Goal: Transaction & Acquisition: Obtain resource

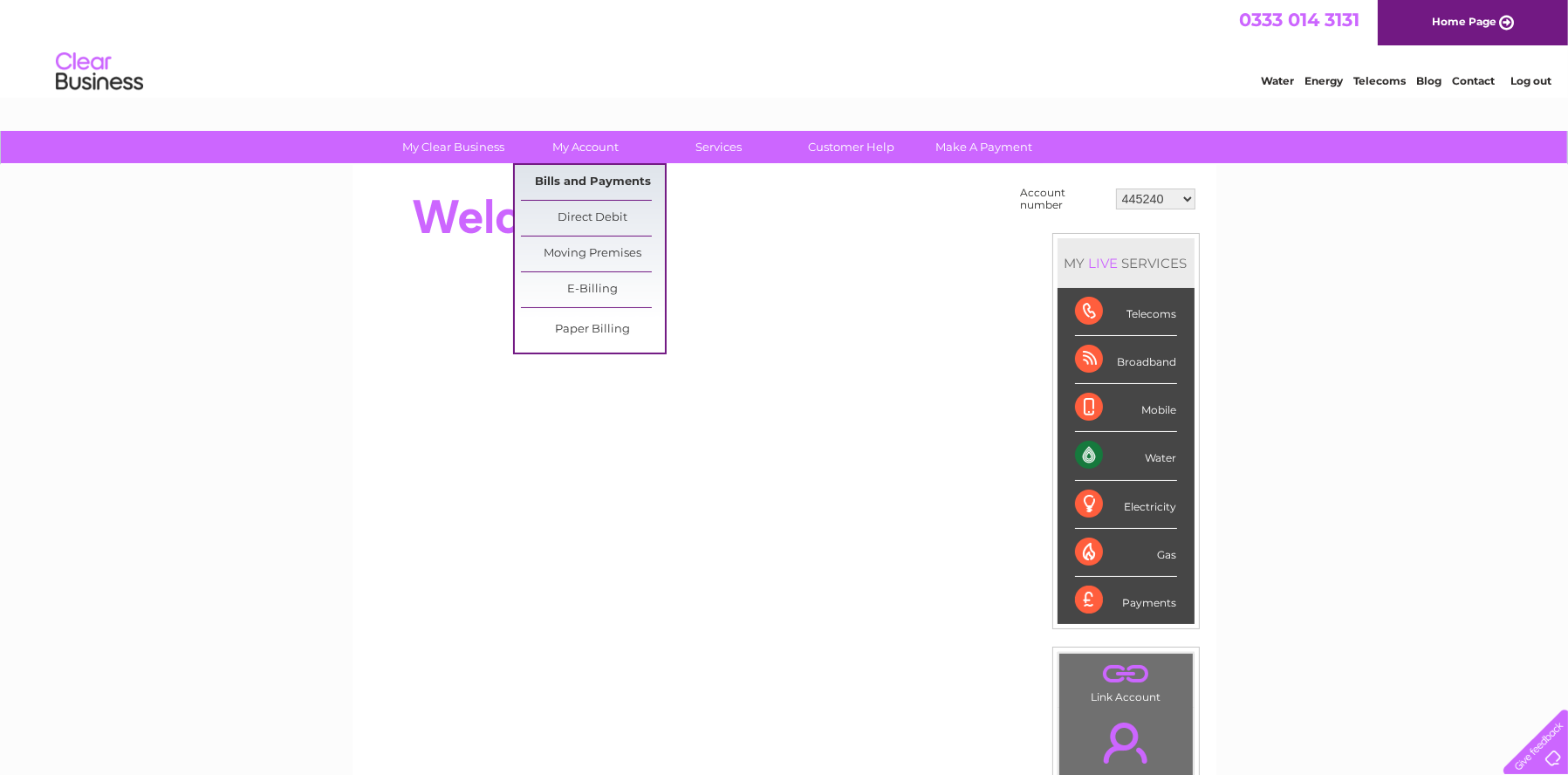
click at [591, 181] on link "Bills and Payments" at bounding box center [592, 182] width 144 height 35
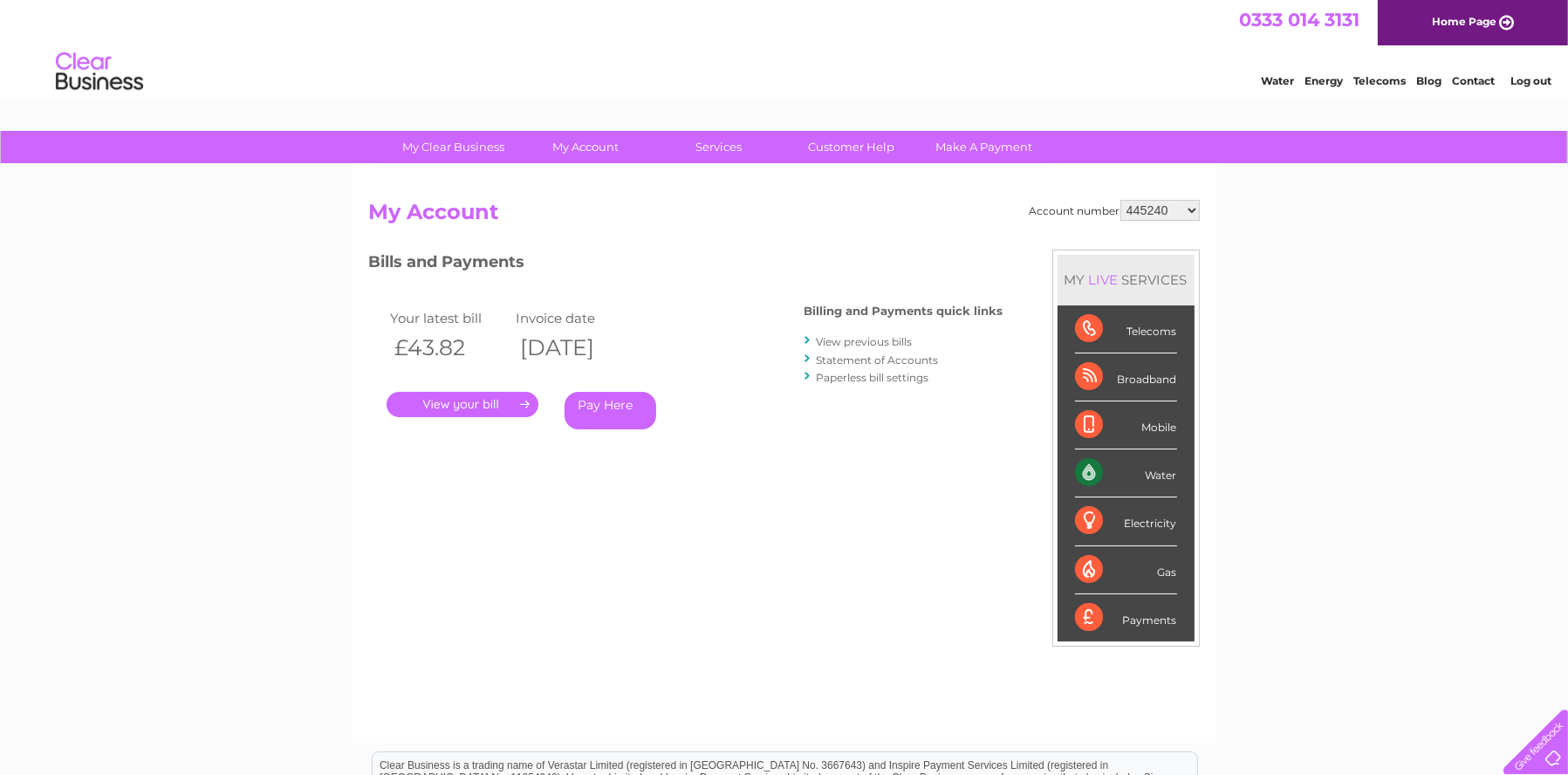
click at [502, 404] on link "." at bounding box center [463, 404] width 152 height 25
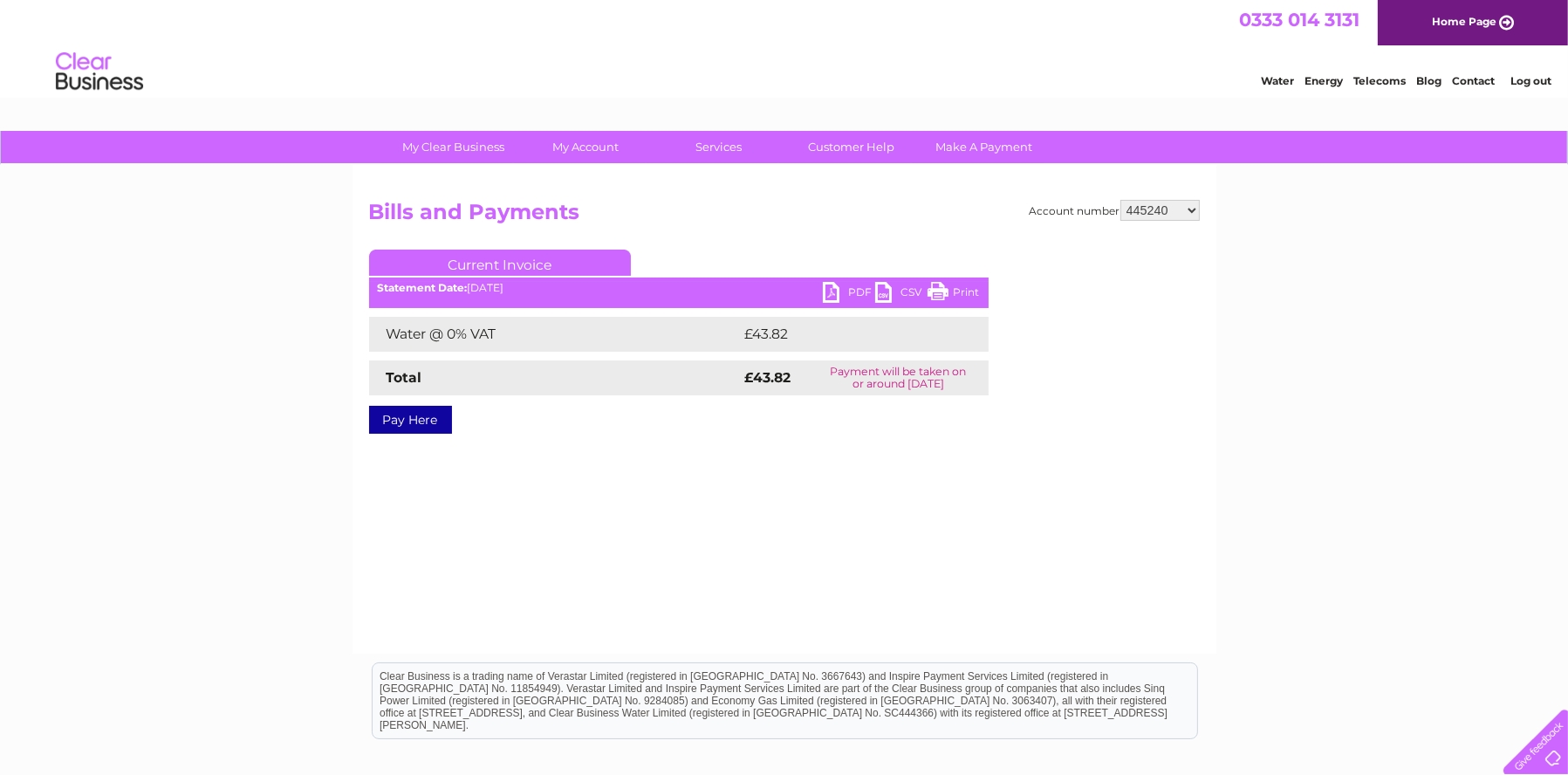
click at [833, 292] on link "PDF" at bounding box center [849, 294] width 52 height 25
click at [1192, 209] on select "445240 952613 1147469 30312218" at bounding box center [1159, 210] width 79 height 21
select select "952613"
click at [1121, 200] on select "445240 952613 1147469 30312218" at bounding box center [1159, 210] width 79 height 21
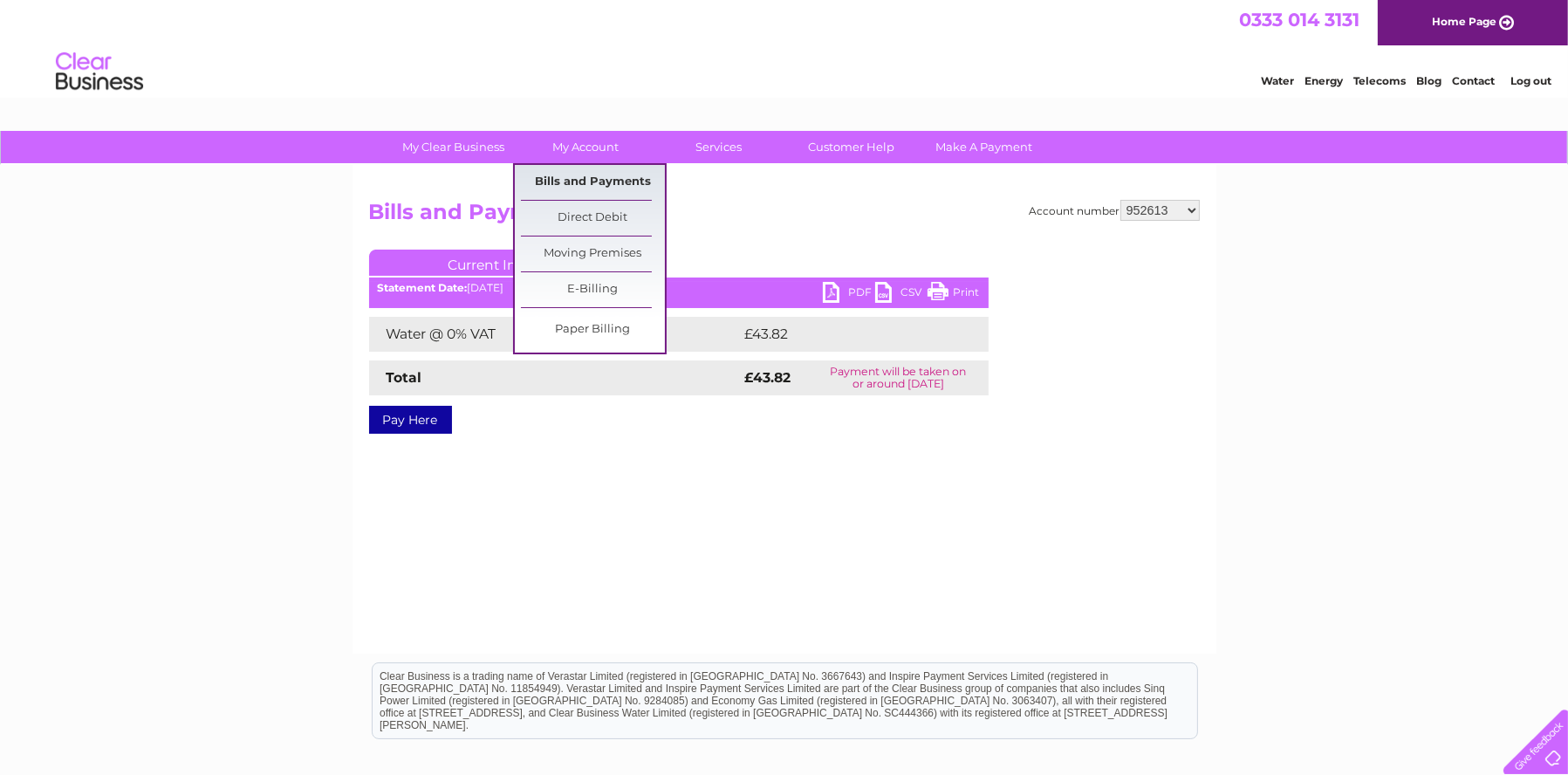
click at [570, 177] on link "Bills and Payments" at bounding box center [592, 182] width 144 height 35
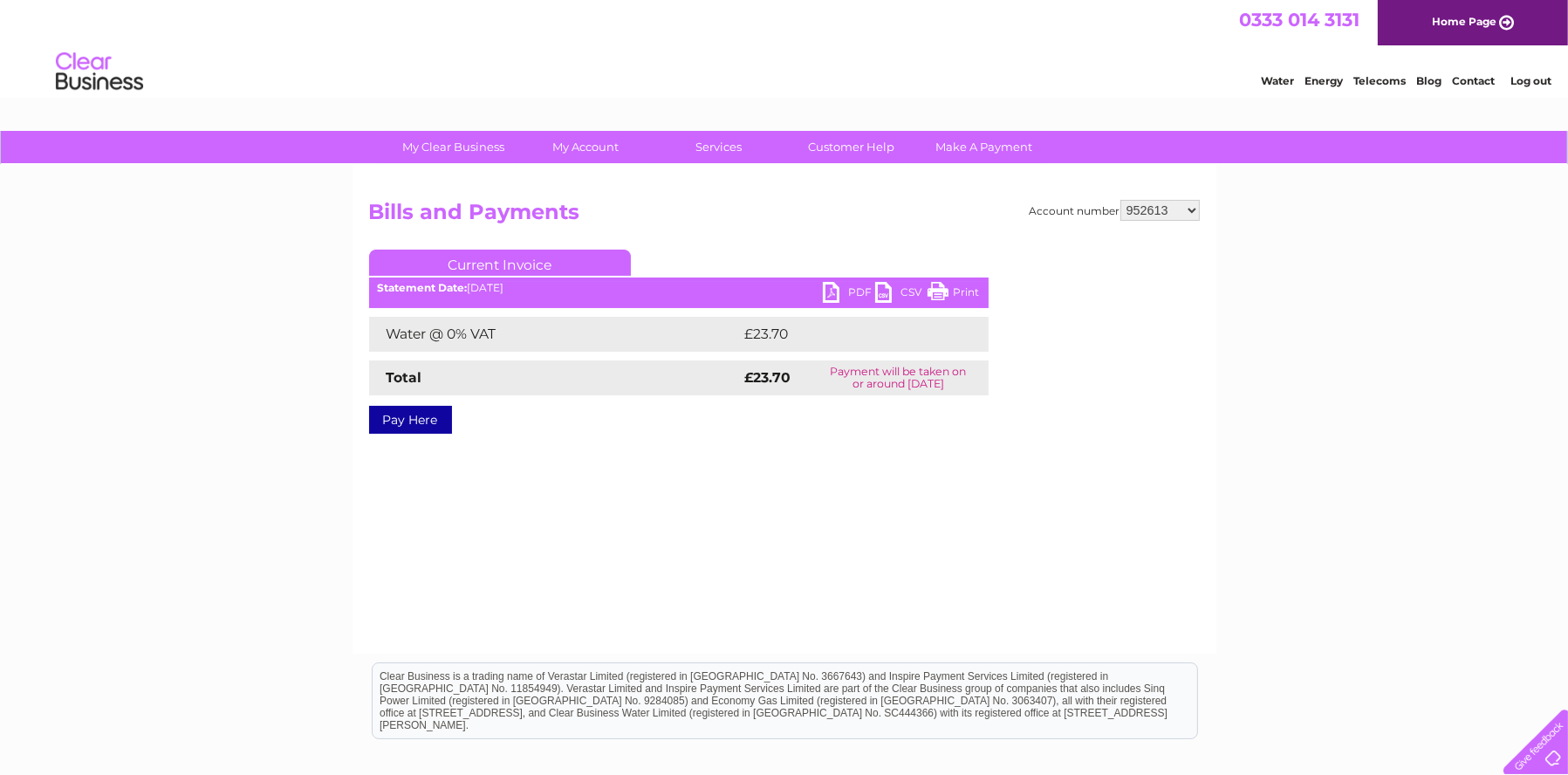
click at [826, 288] on link "PDF" at bounding box center [849, 294] width 52 height 25
click at [1189, 208] on select "445240 952613 1147469 30312218" at bounding box center [1159, 210] width 79 height 21
select select "1147469"
click at [1121, 200] on select "445240 952613 1147469 30312218" at bounding box center [1159, 210] width 79 height 21
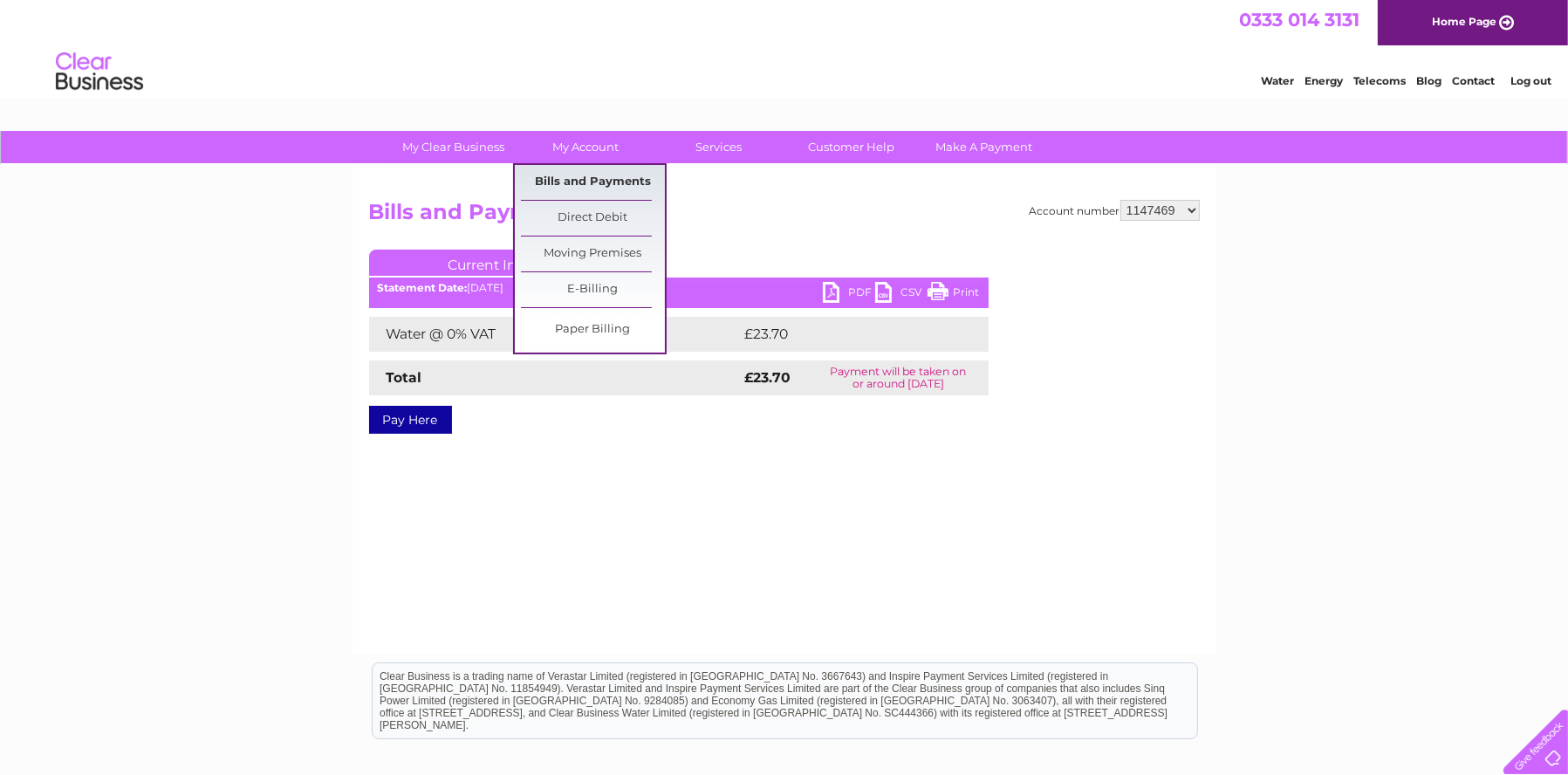
click at [566, 175] on link "Bills and Payments" at bounding box center [592, 182] width 144 height 35
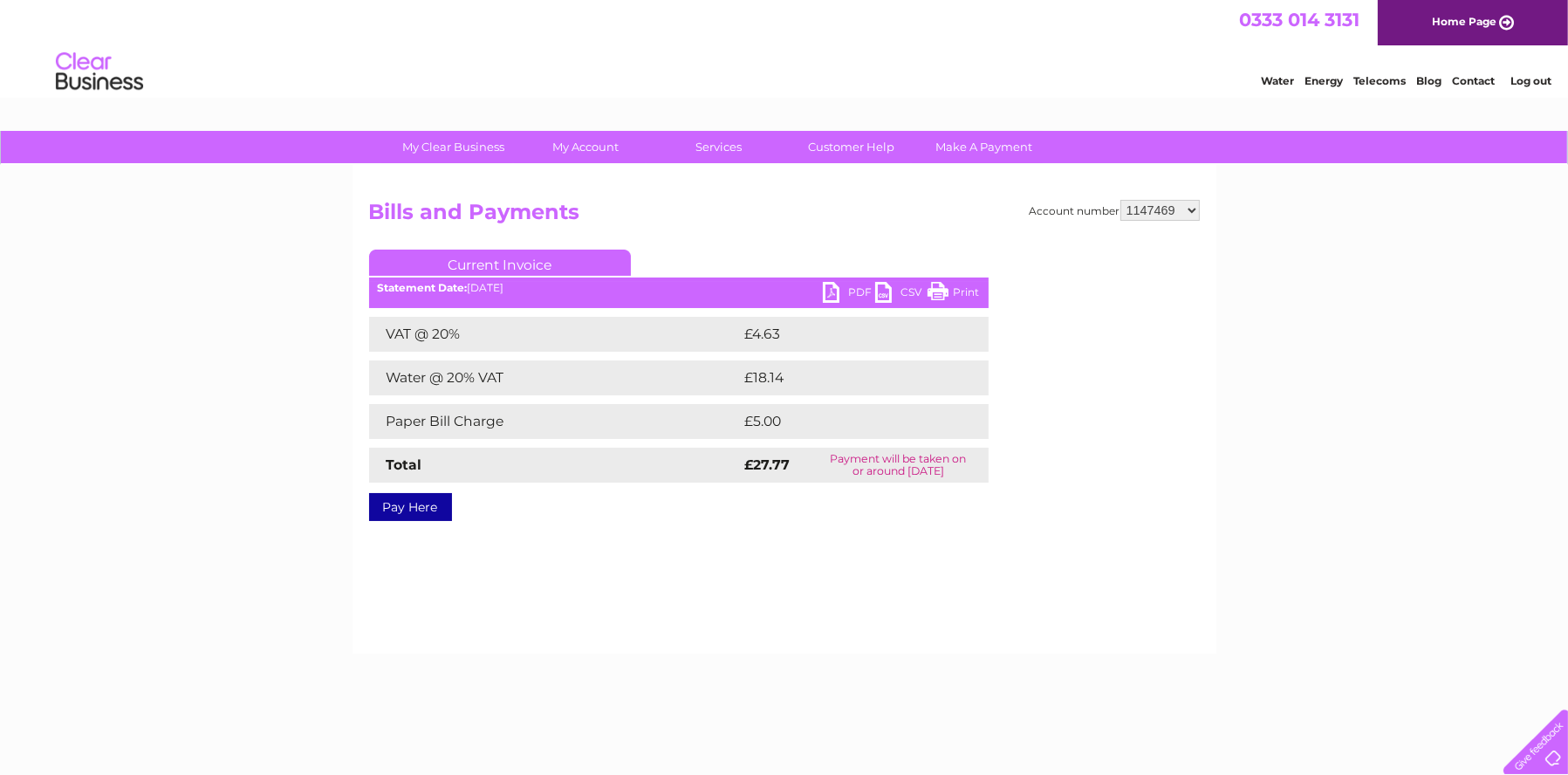
click at [833, 297] on link "PDF" at bounding box center [849, 294] width 52 height 25
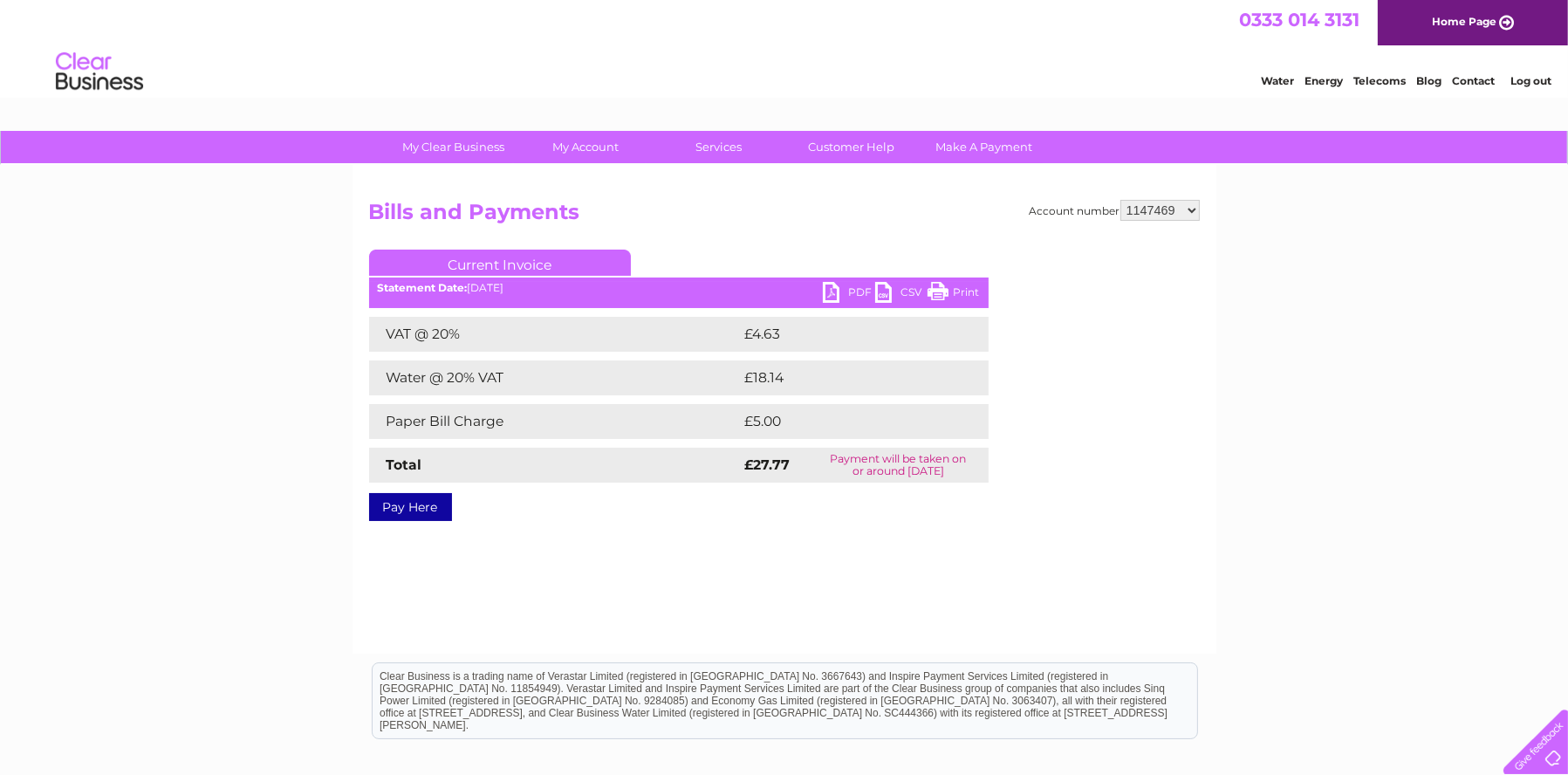
click at [1191, 206] on select "445240 952613 1147469 30312218" at bounding box center [1159, 210] width 79 height 21
select select "30312218"
click at [1121, 200] on select "445240 952613 1147469 30312218" at bounding box center [1159, 210] width 79 height 21
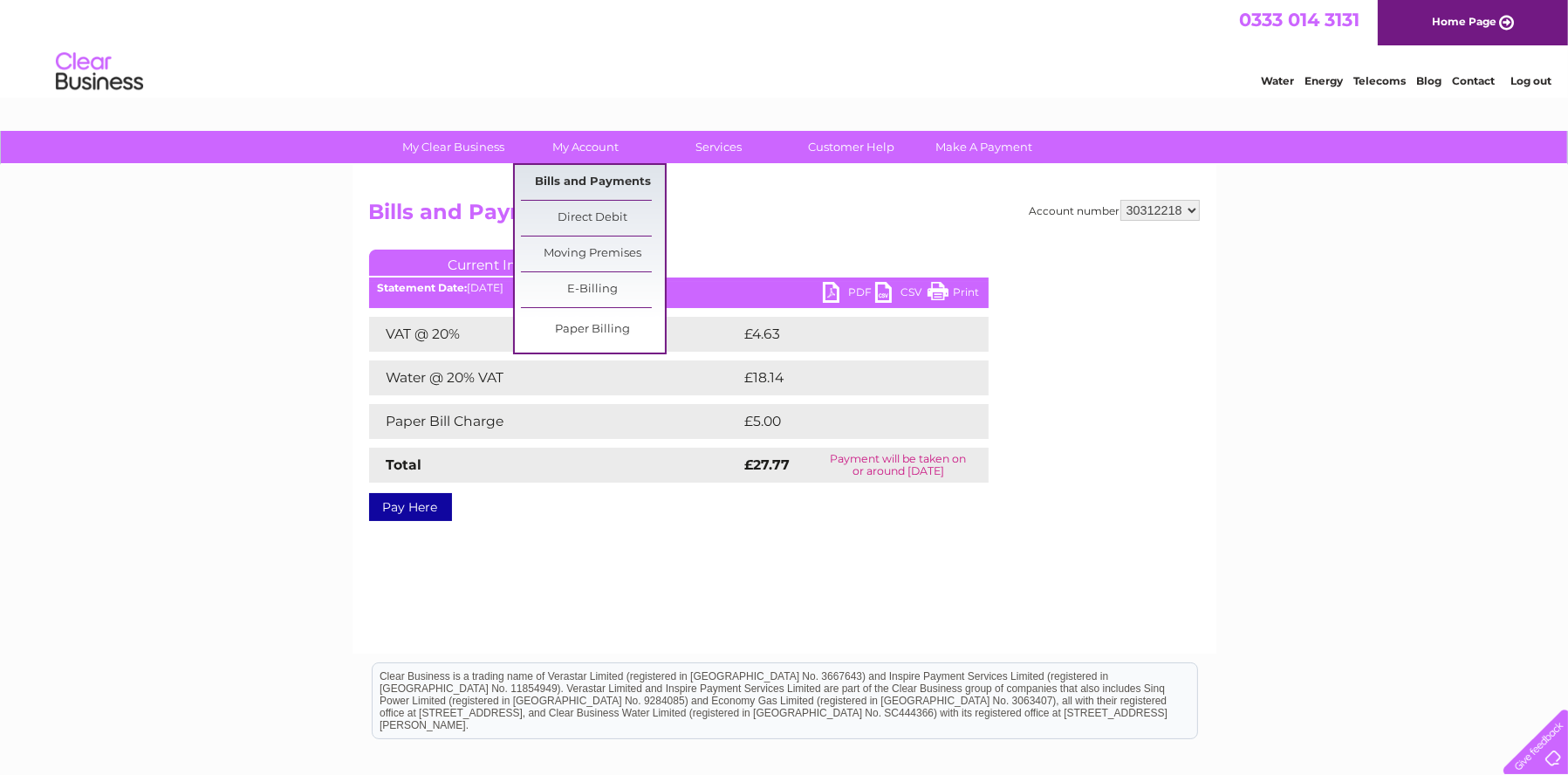
click at [579, 175] on link "Bills and Payments" at bounding box center [592, 182] width 144 height 35
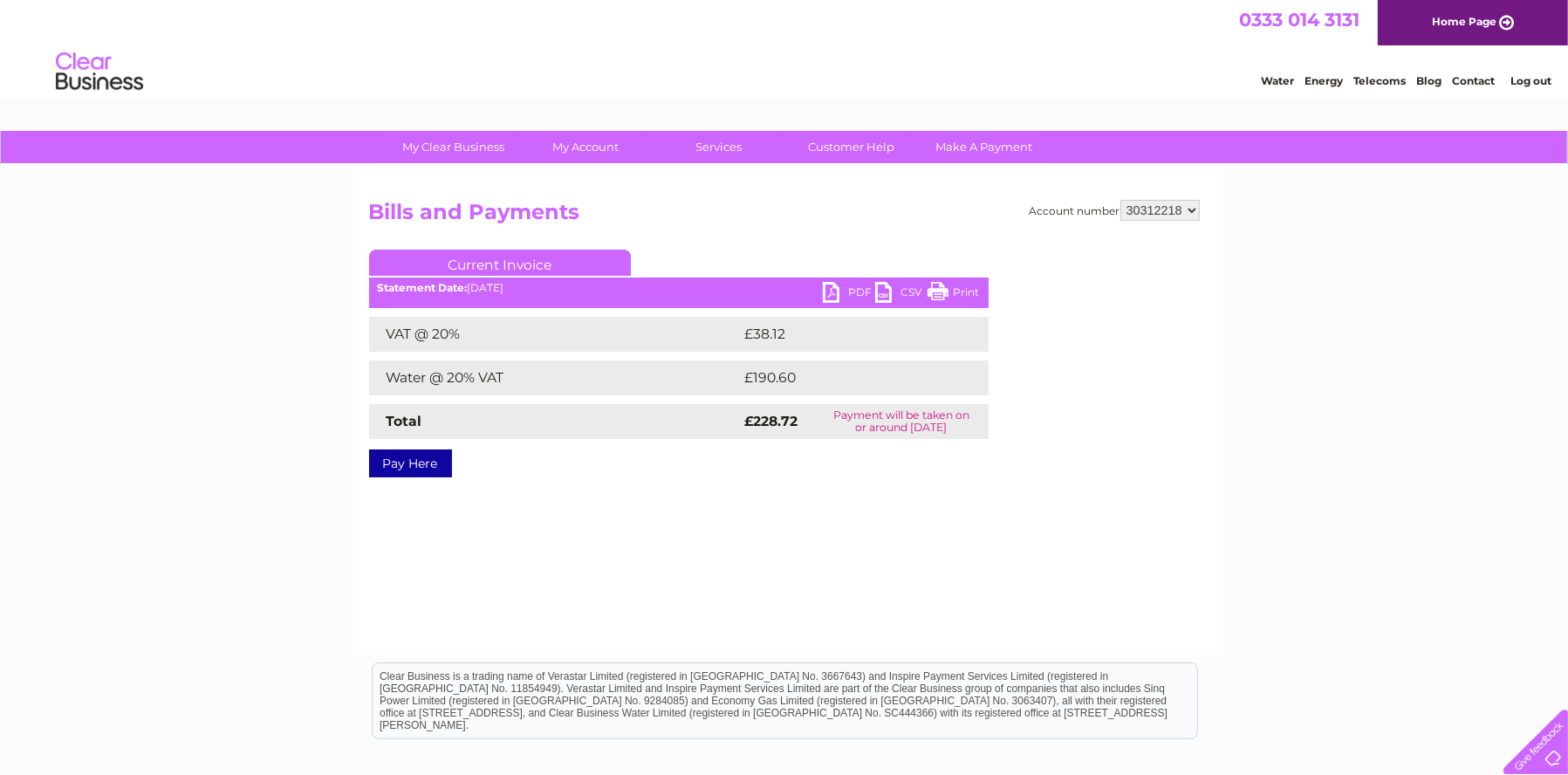
click at [819, 289] on div "Statement Date: [DATE]" at bounding box center [678, 287] width 620 height 13
click at [837, 291] on link "PDF" at bounding box center [849, 294] width 52 height 25
click at [1191, 213] on select "445240 952613 1147469 30312218" at bounding box center [1159, 210] width 79 height 21
click at [1528, 82] on link "Log out" at bounding box center [1530, 81] width 41 height 13
